Goal: Use online tool/utility: Utilize a website feature to perform a specific function

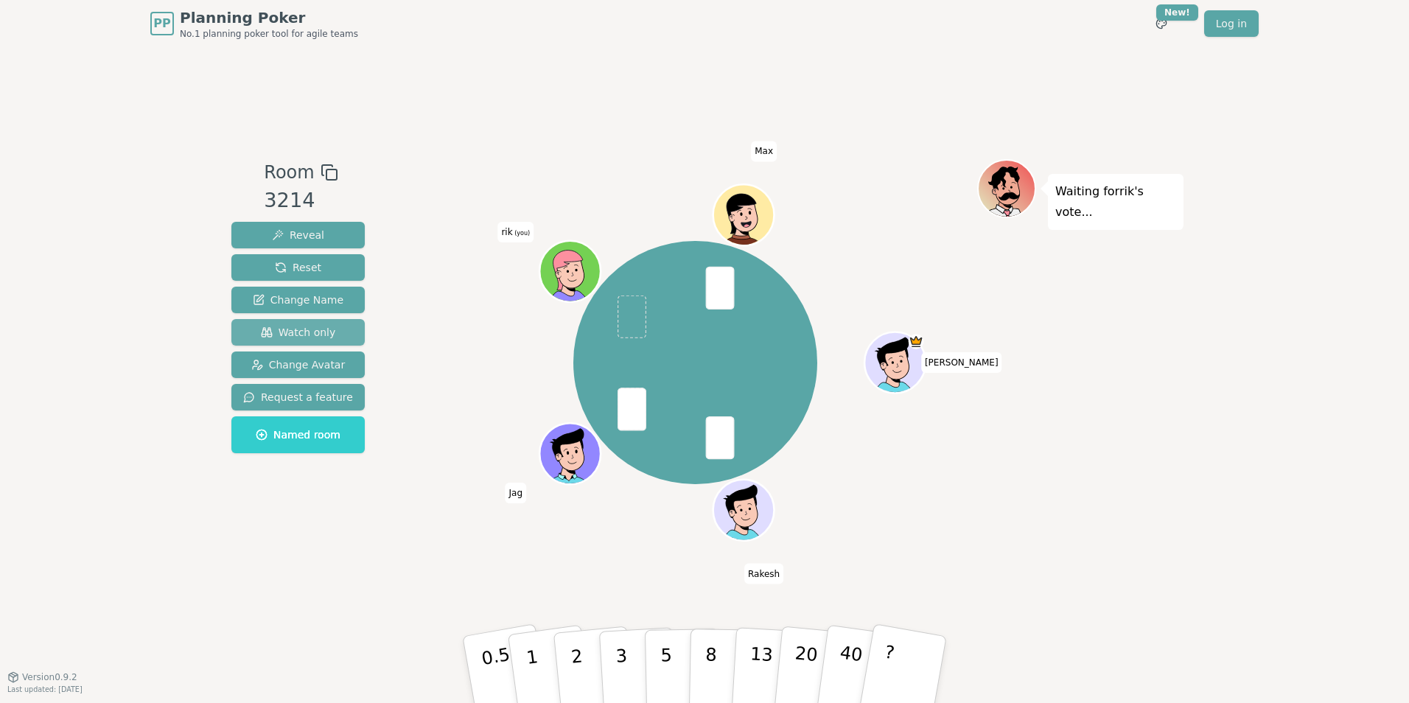
click at [302, 332] on span "Watch only" at bounding box center [298, 332] width 75 height 15
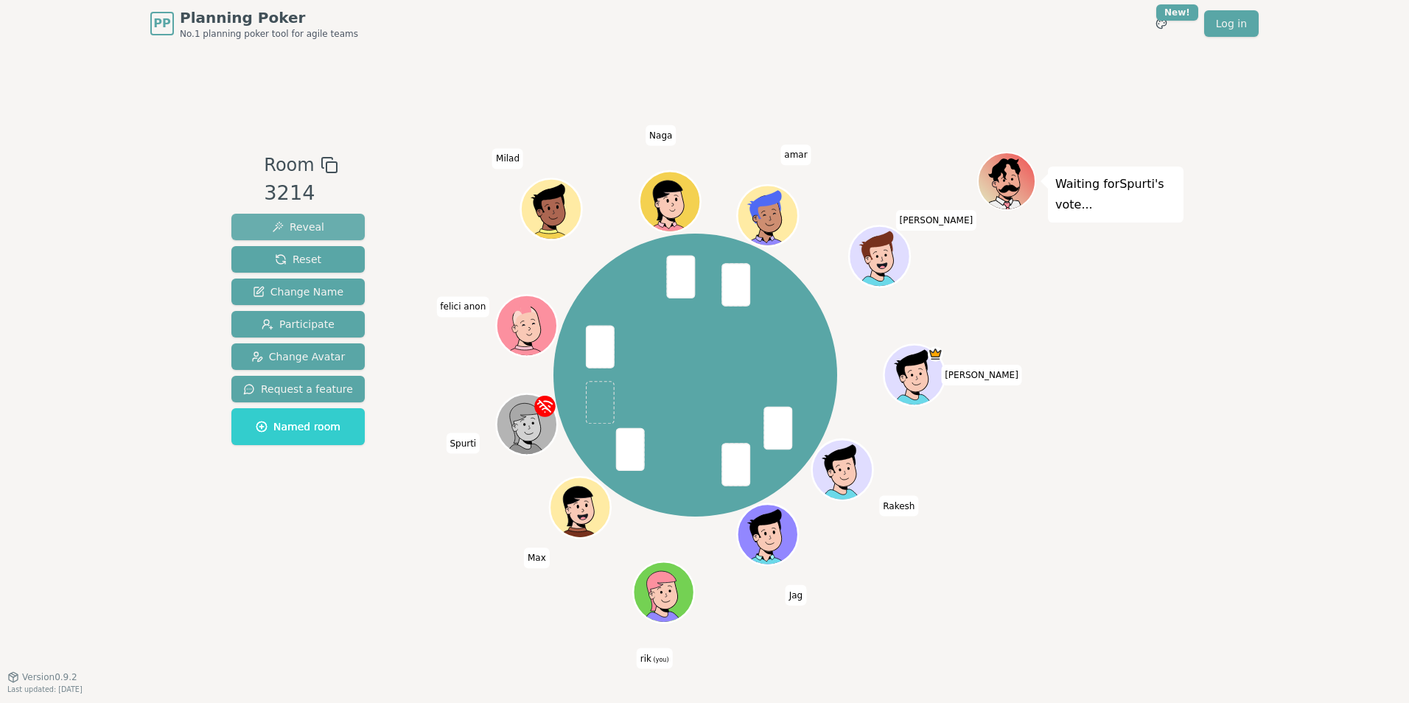
click at [311, 221] on span "Reveal" at bounding box center [298, 227] width 52 height 15
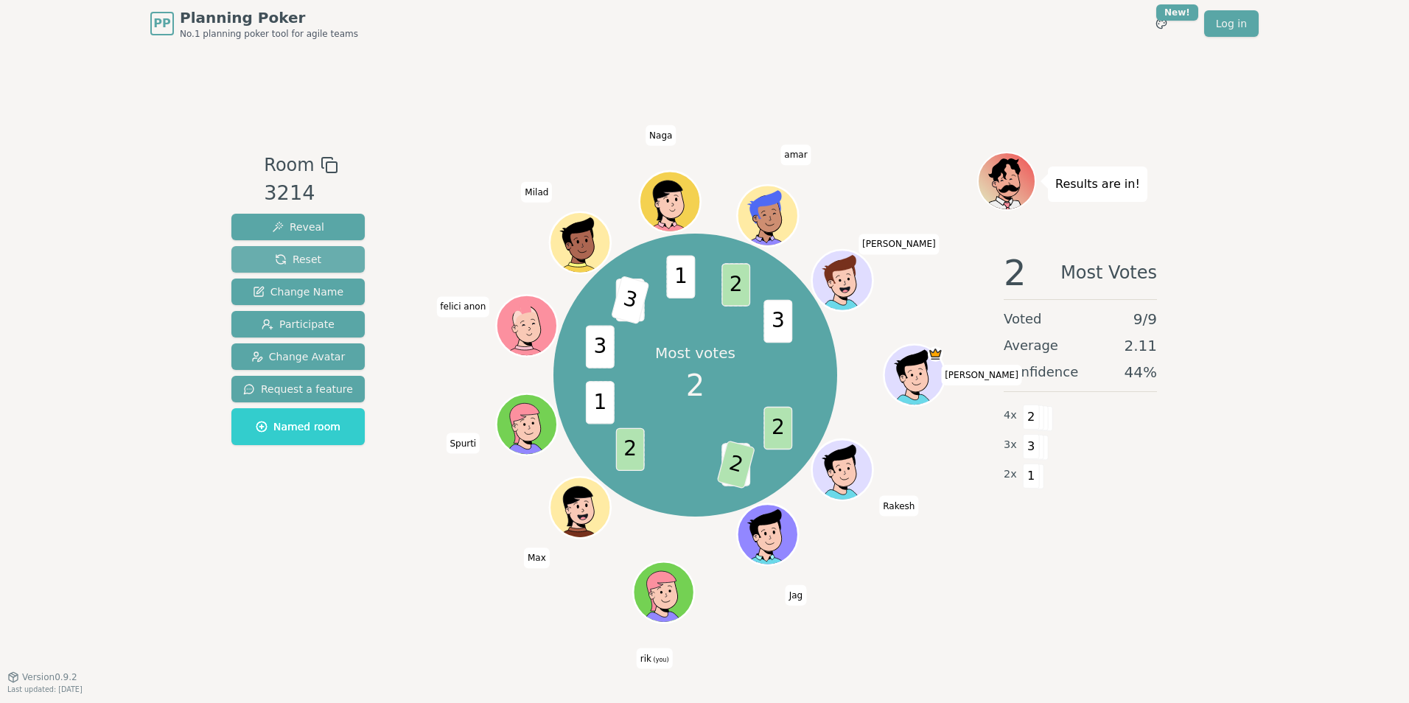
click at [313, 258] on span "Reset" at bounding box center [298, 259] width 46 height 15
